Goal: Complete application form

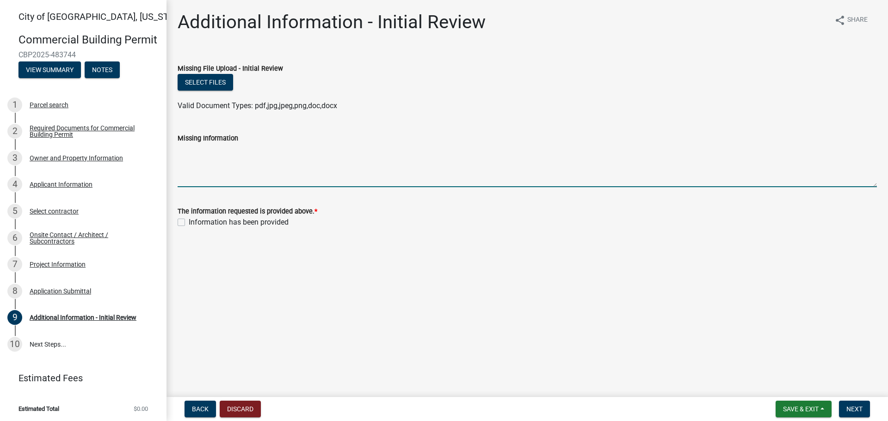
click at [239, 177] on textarea "Missing Information" at bounding box center [527, 165] width 699 height 43
click at [189, 155] on textarea "Cost of material and labor: $49,643 Aprox start date:" at bounding box center [527, 165] width 699 height 43
click at [257, 156] on textarea "Cost of material and labor: $49,643 Estimarted start date:" at bounding box center [527, 165] width 699 height 43
click at [203, 158] on textarea "Cost of material and labor: $49,643 Estimarted start date:" at bounding box center [527, 165] width 699 height 43
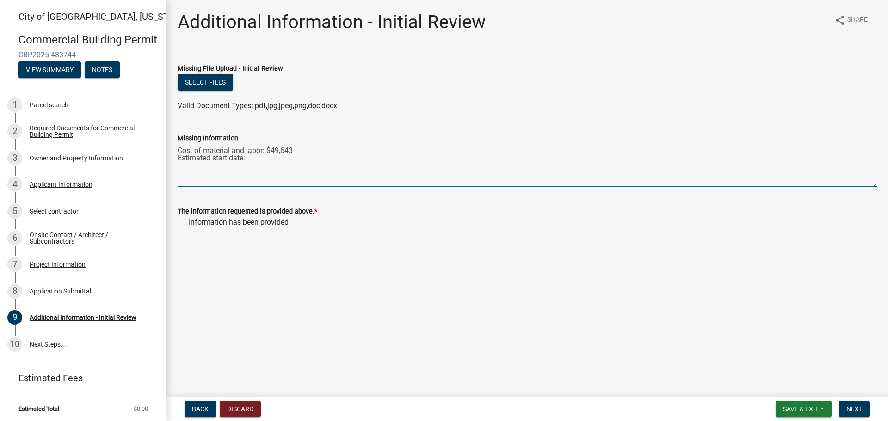
click at [278, 166] on textarea "Cost of material and labor: $49,643 Estimated start date:" at bounding box center [527, 165] width 699 height 43
click at [258, 165] on textarea "Cost of material and labor: $49,643 Estimated start date:" at bounding box center [527, 165] width 699 height 43
type textarea "Cost of material and labor: $49,643 Estimated start date: [DATE]"
click at [189, 220] on label "Information has been provided" at bounding box center [239, 222] width 100 height 11
click at [189, 220] on input "Information has been provided" at bounding box center [192, 220] width 6 height 6
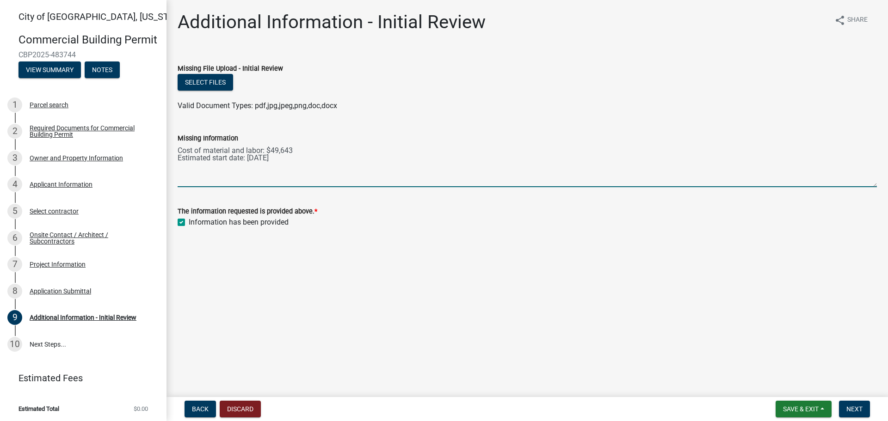
checkbox input "true"
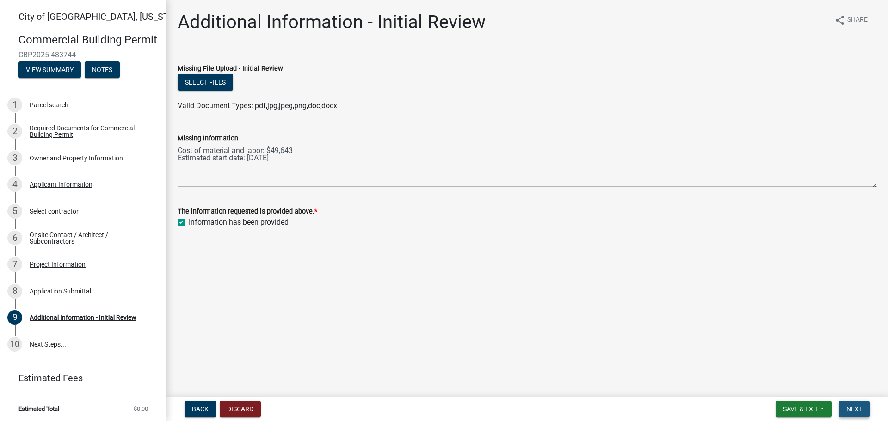
click at [852, 410] on span "Next" at bounding box center [854, 409] width 16 height 7
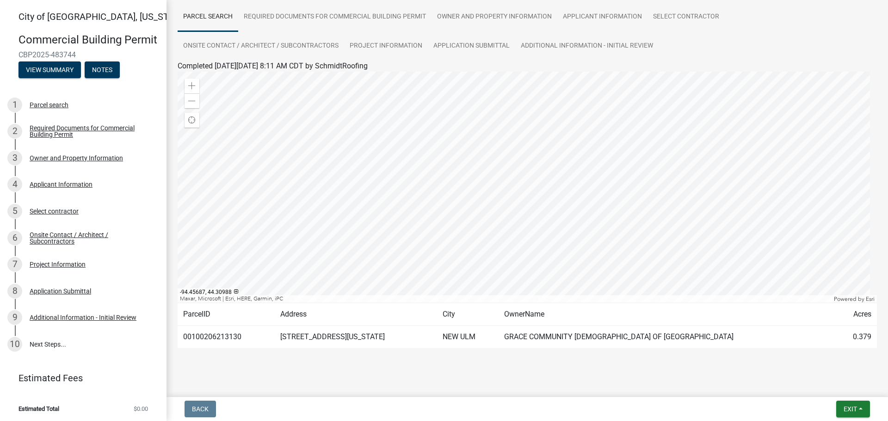
scroll to position [77, 0]
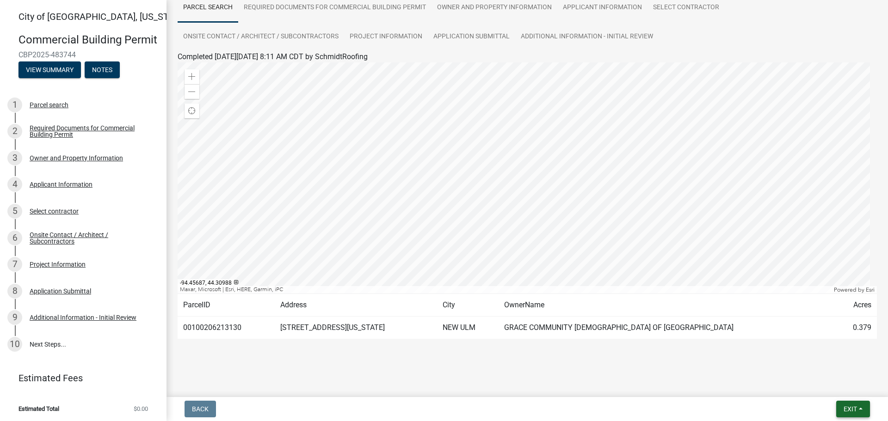
click at [851, 410] on span "Exit" at bounding box center [850, 409] width 13 height 7
click at [821, 385] on button "Save & Exit" at bounding box center [833, 385] width 74 height 22
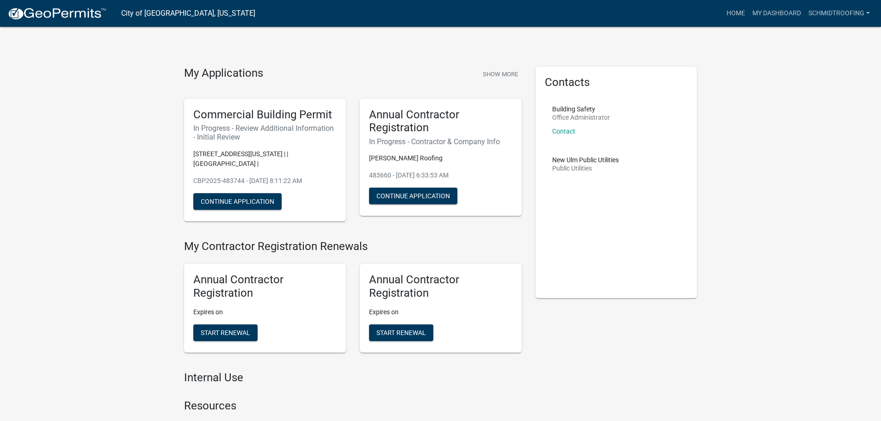
click at [240, 200] on button "Continue Application" at bounding box center [237, 201] width 88 height 17
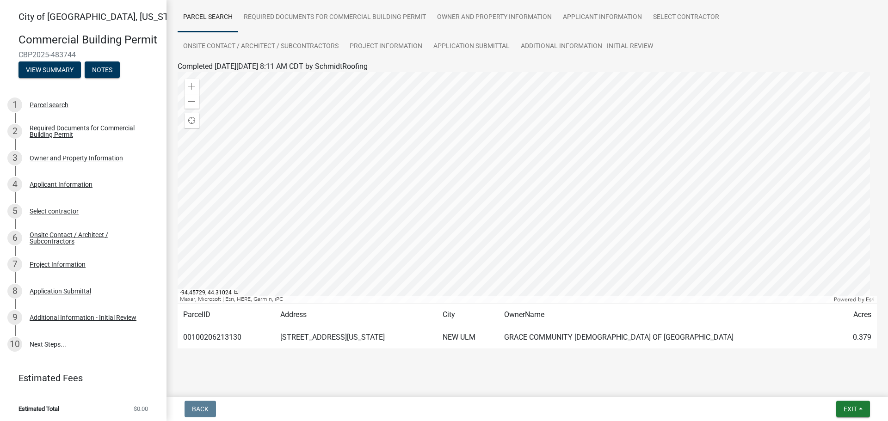
scroll to position [77, 0]
